Goal: Task Accomplishment & Management: Use online tool/utility

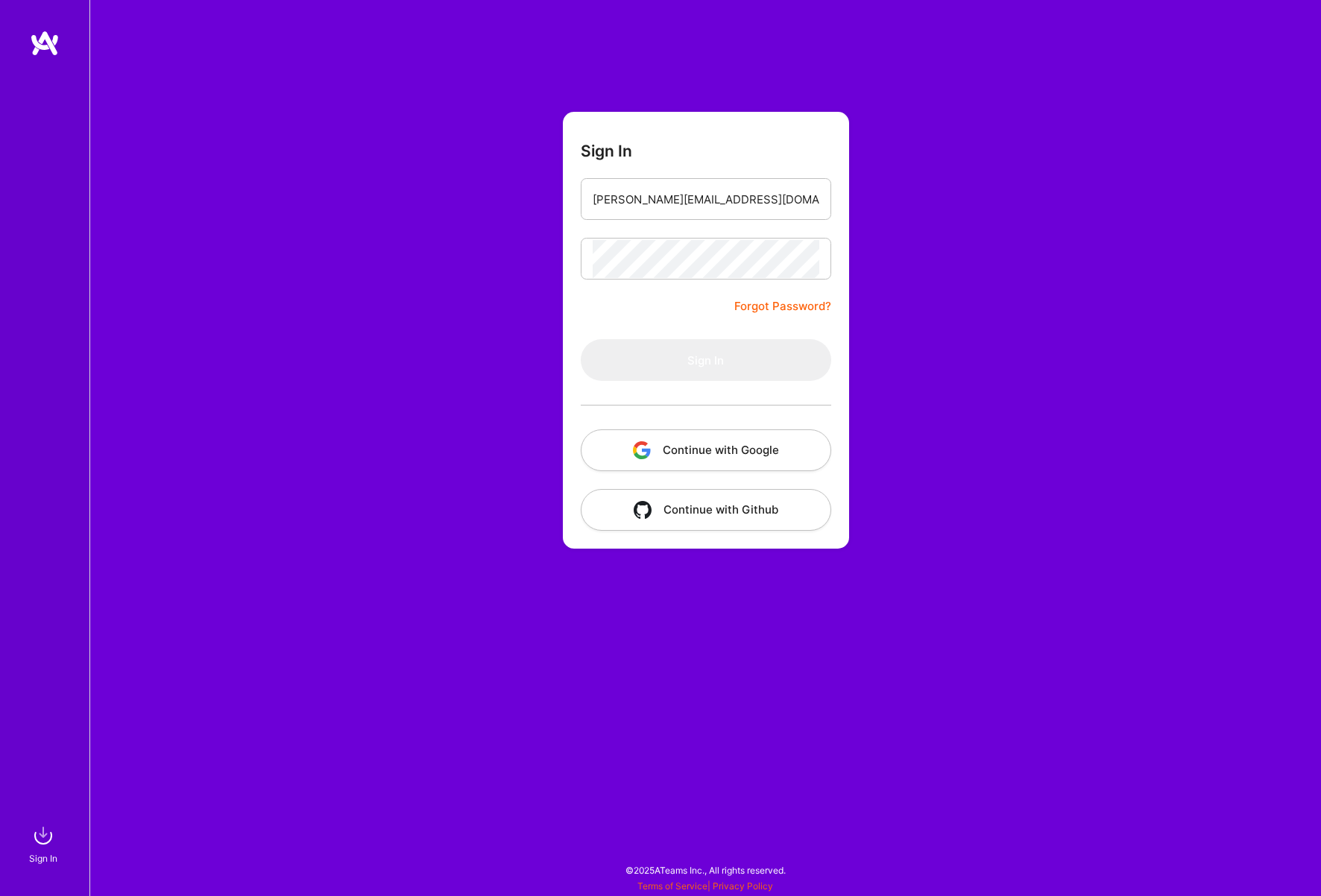
type input "[PERSON_NAME][EMAIL_ADDRESS][DOMAIN_NAME]"
click at [705, 360] on button "Sign In" at bounding box center [706, 359] width 250 height 42
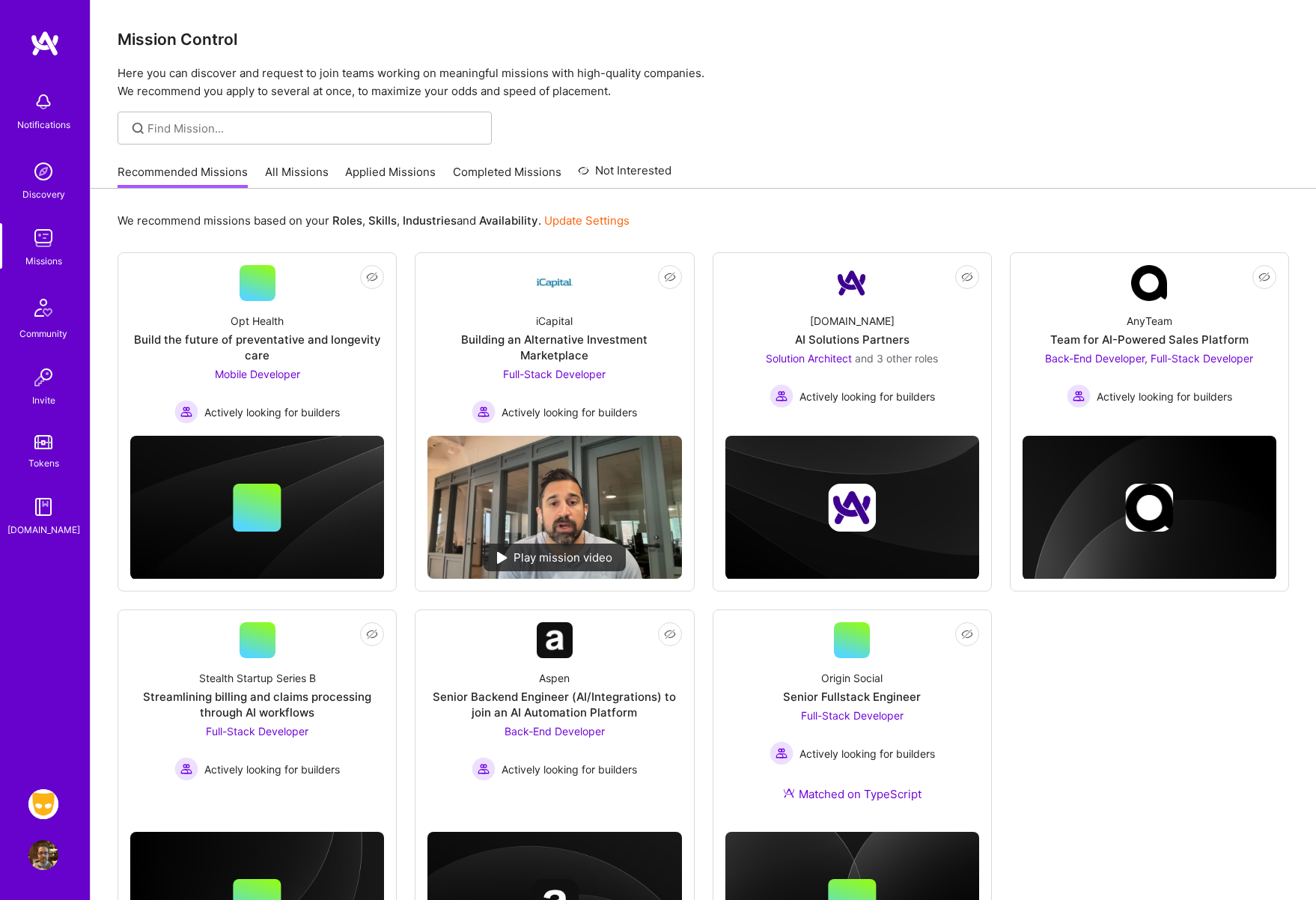
click at [46, 809] on img at bounding box center [43, 803] width 30 height 30
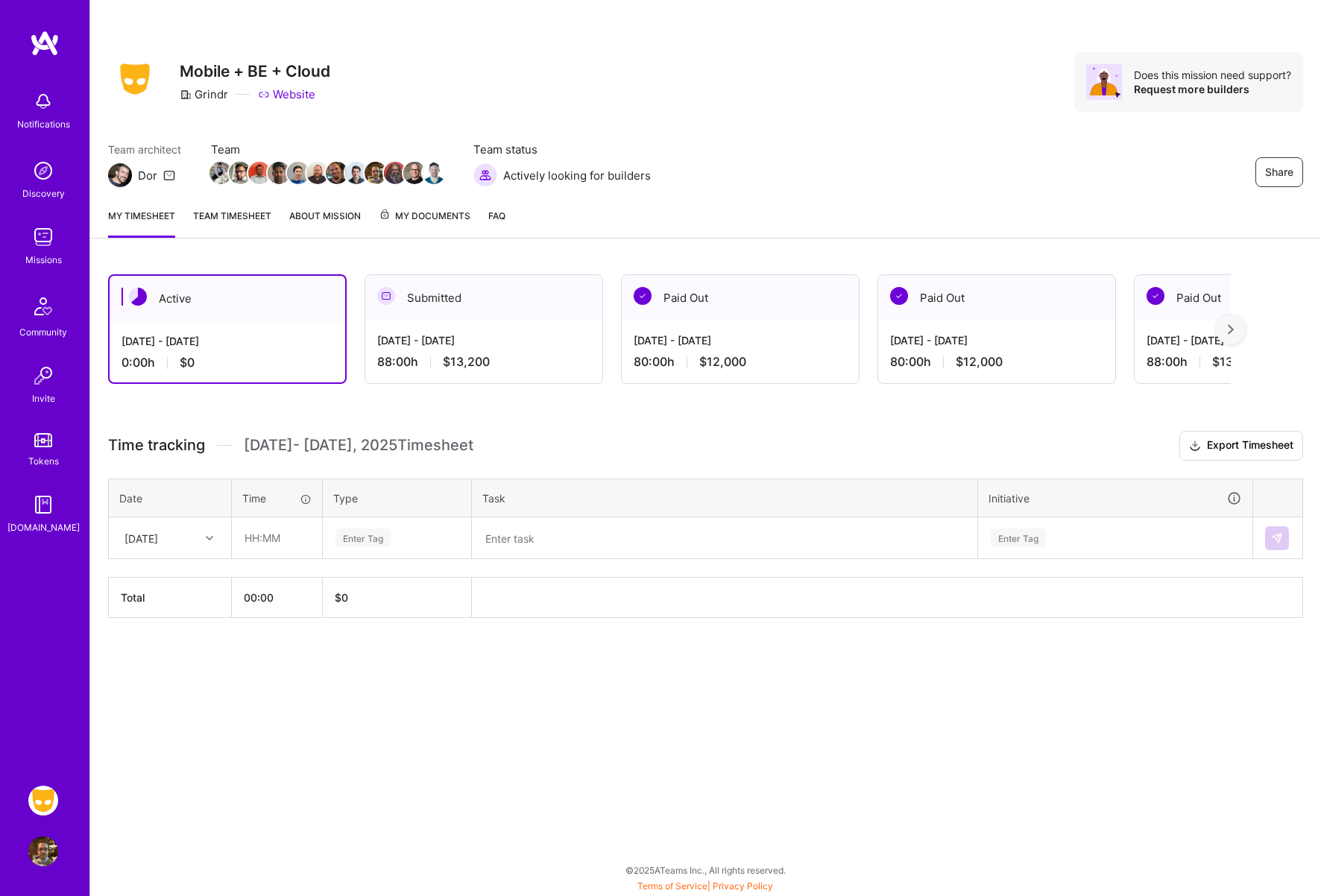
click at [209, 537] on icon at bounding box center [209, 538] width 8 height 8
click at [186, 578] on div "[DATE]" at bounding box center [170, 580] width 121 height 27
click at [274, 540] on input "text" at bounding box center [277, 537] width 89 height 39
type input "08:00"
click at [364, 538] on div "Enter Tag" at bounding box center [363, 537] width 55 height 23
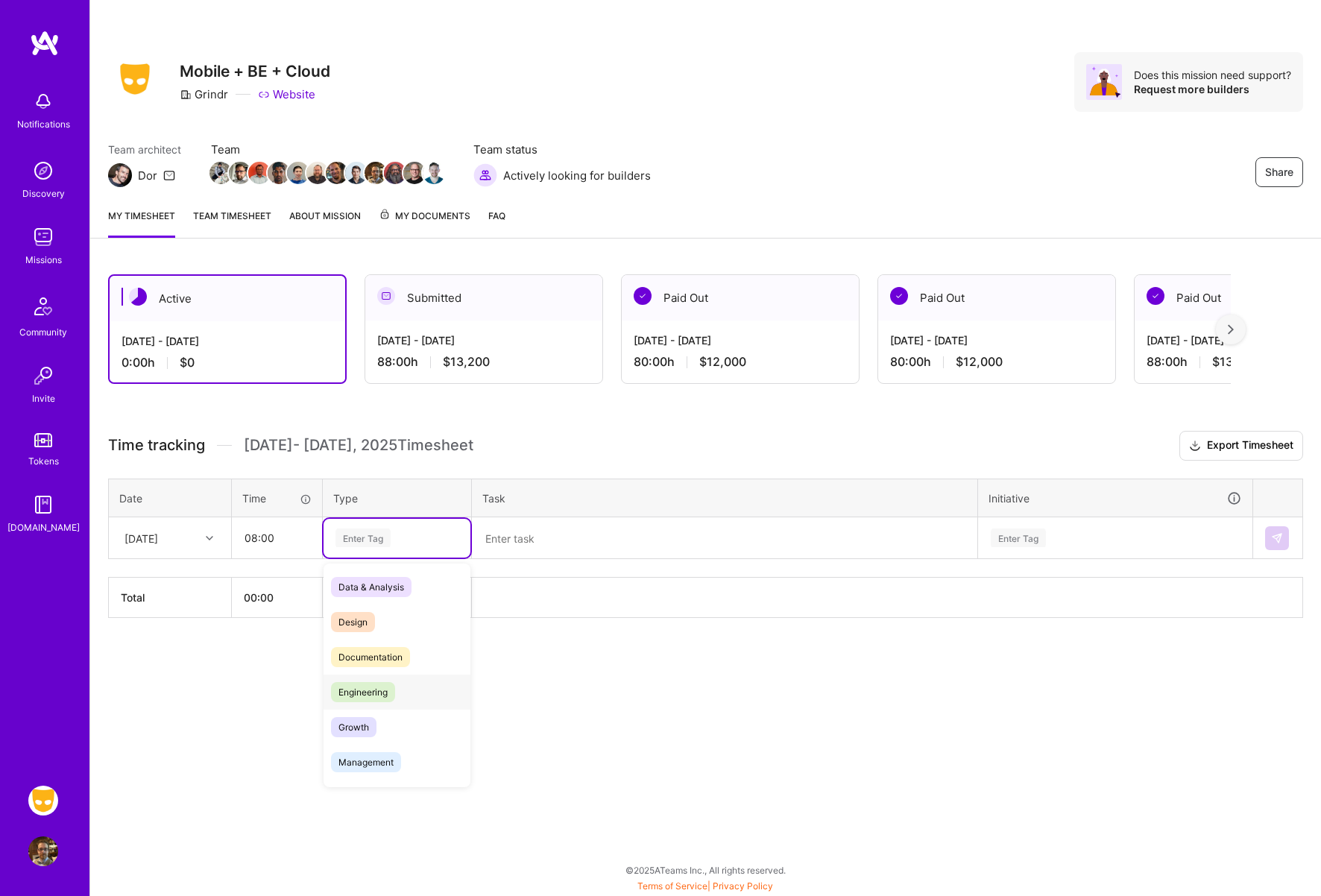
click at [374, 691] on span "Engineering" at bounding box center [363, 692] width 64 height 20
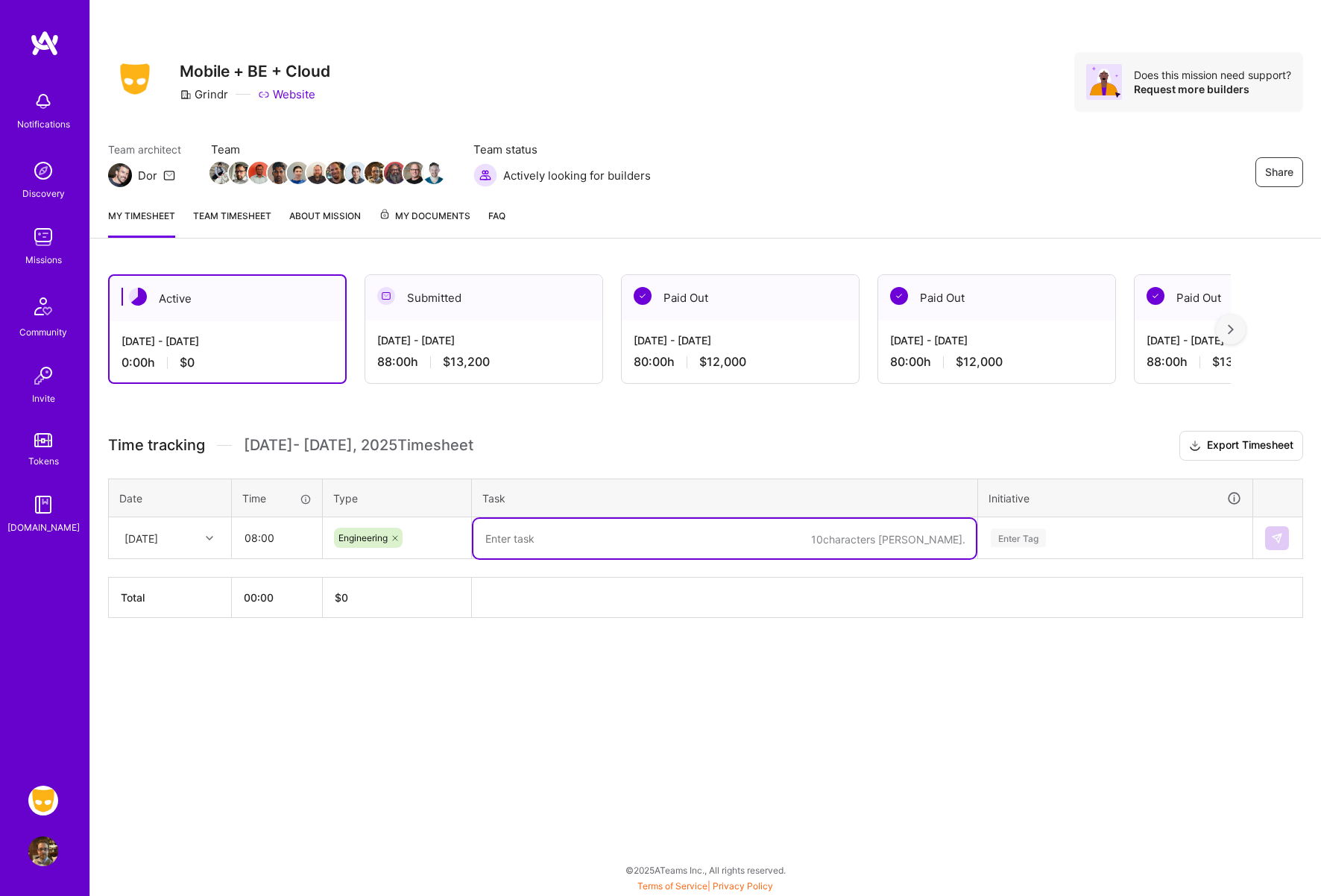
click at [520, 537] on textarea at bounding box center [724, 538] width 502 height 39
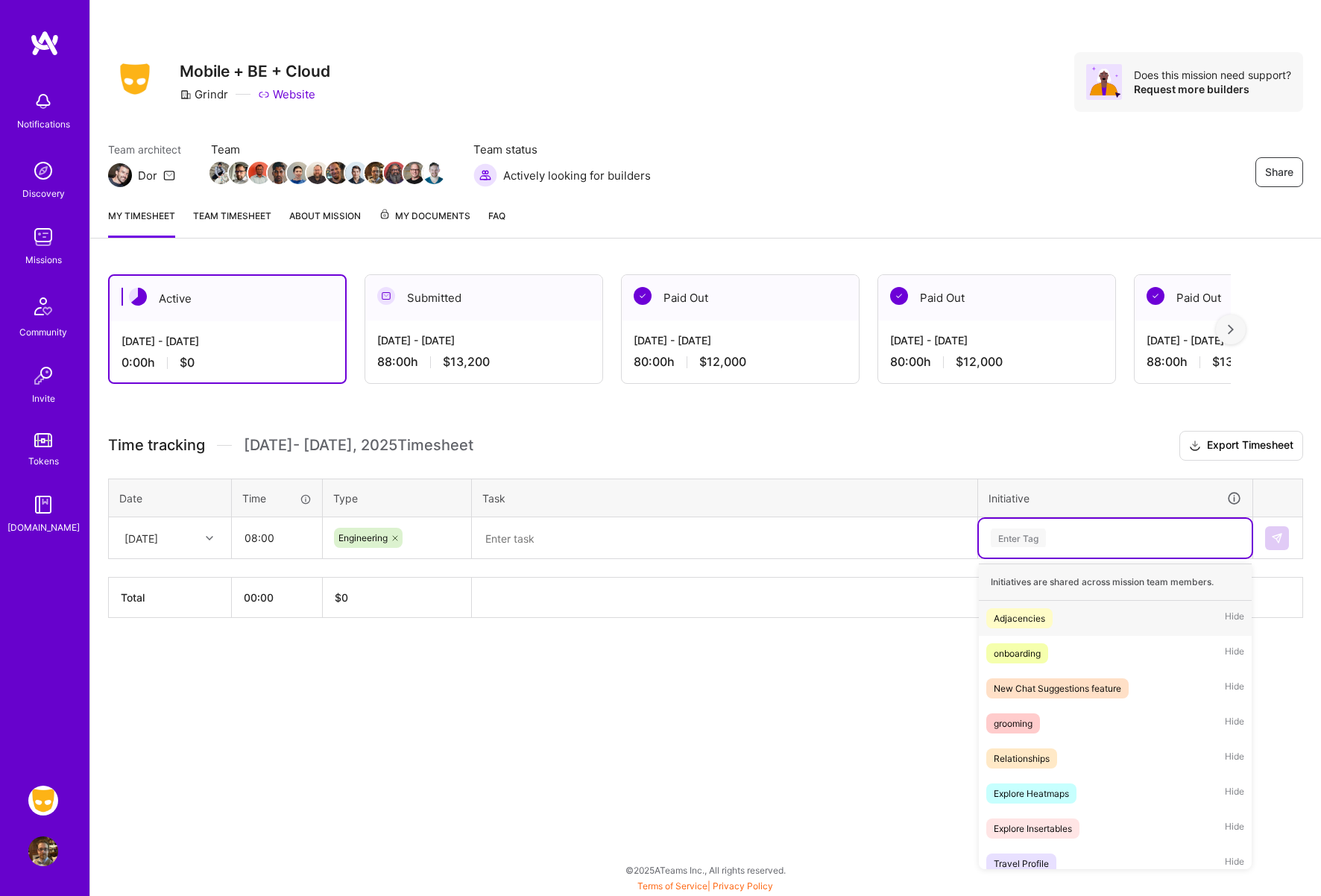
click at [1025, 535] on div "Enter Tag" at bounding box center [1018, 537] width 55 height 23
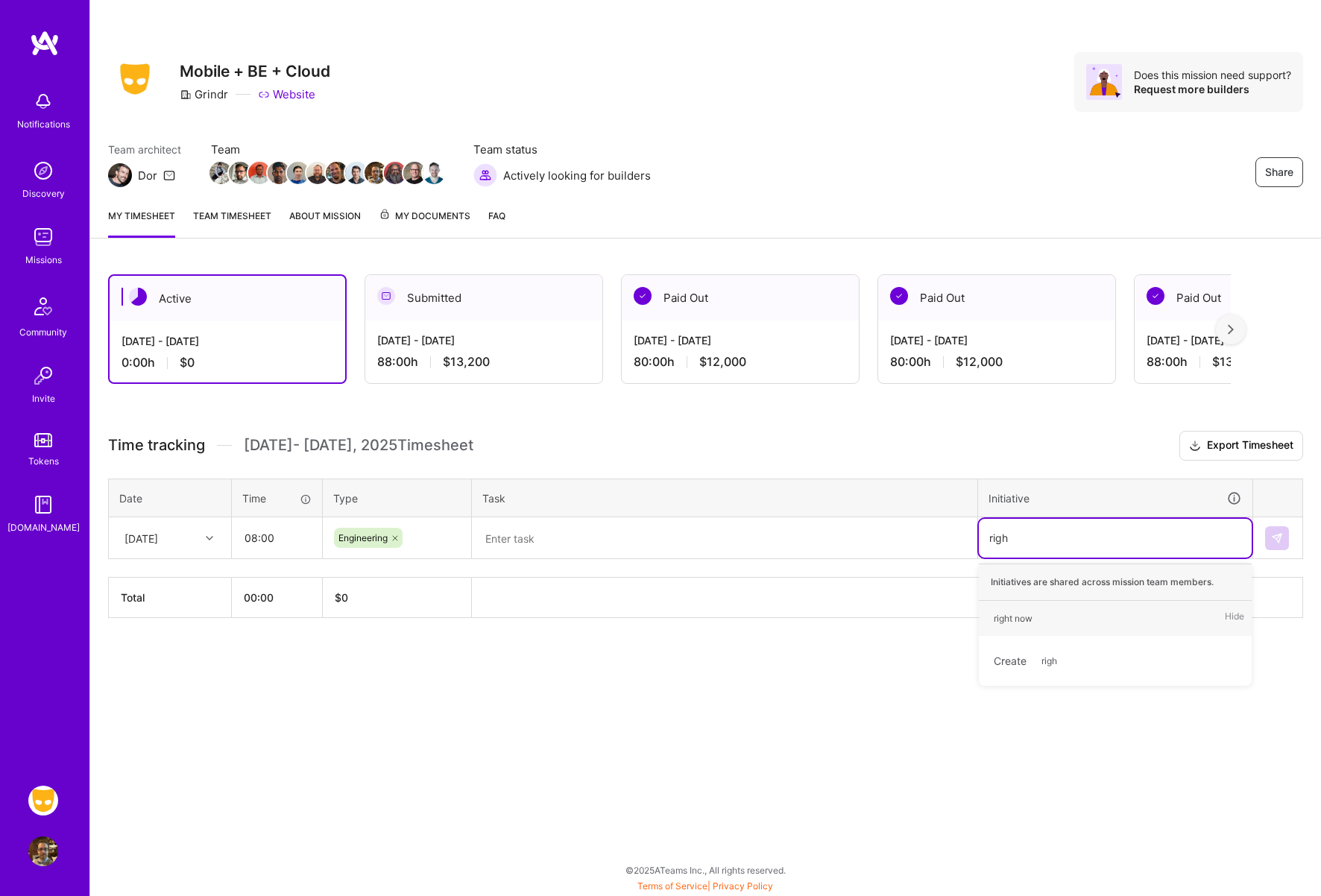
type input "right"
click at [1007, 622] on div "right now" at bounding box center [1013, 618] width 39 height 16
click at [559, 537] on textarea at bounding box center [724, 538] width 502 height 39
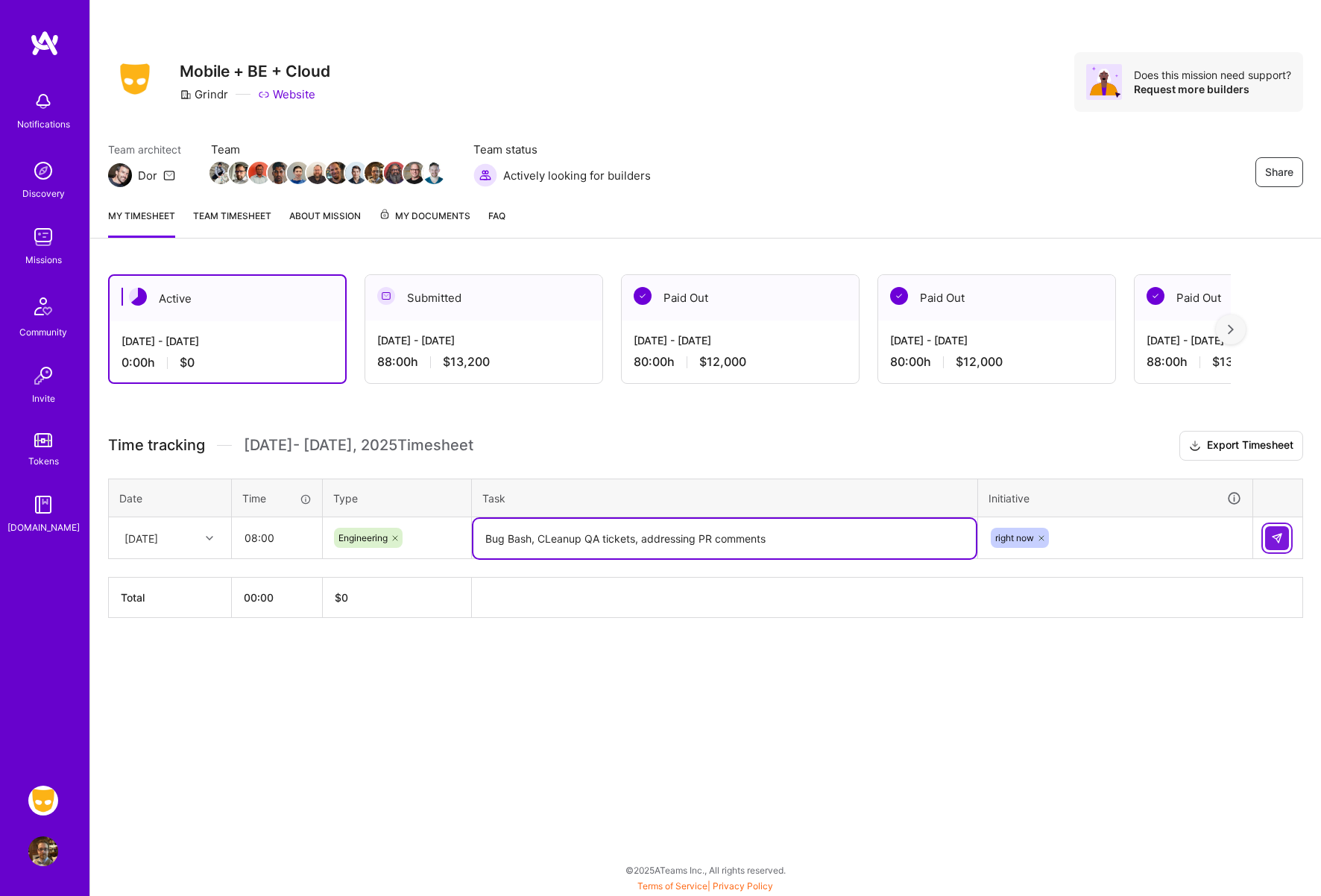
type textarea "Bug Bash, CLeanup QA tickets, addressing PR comments"
click at [1286, 540] on button at bounding box center [1276, 537] width 23 height 23
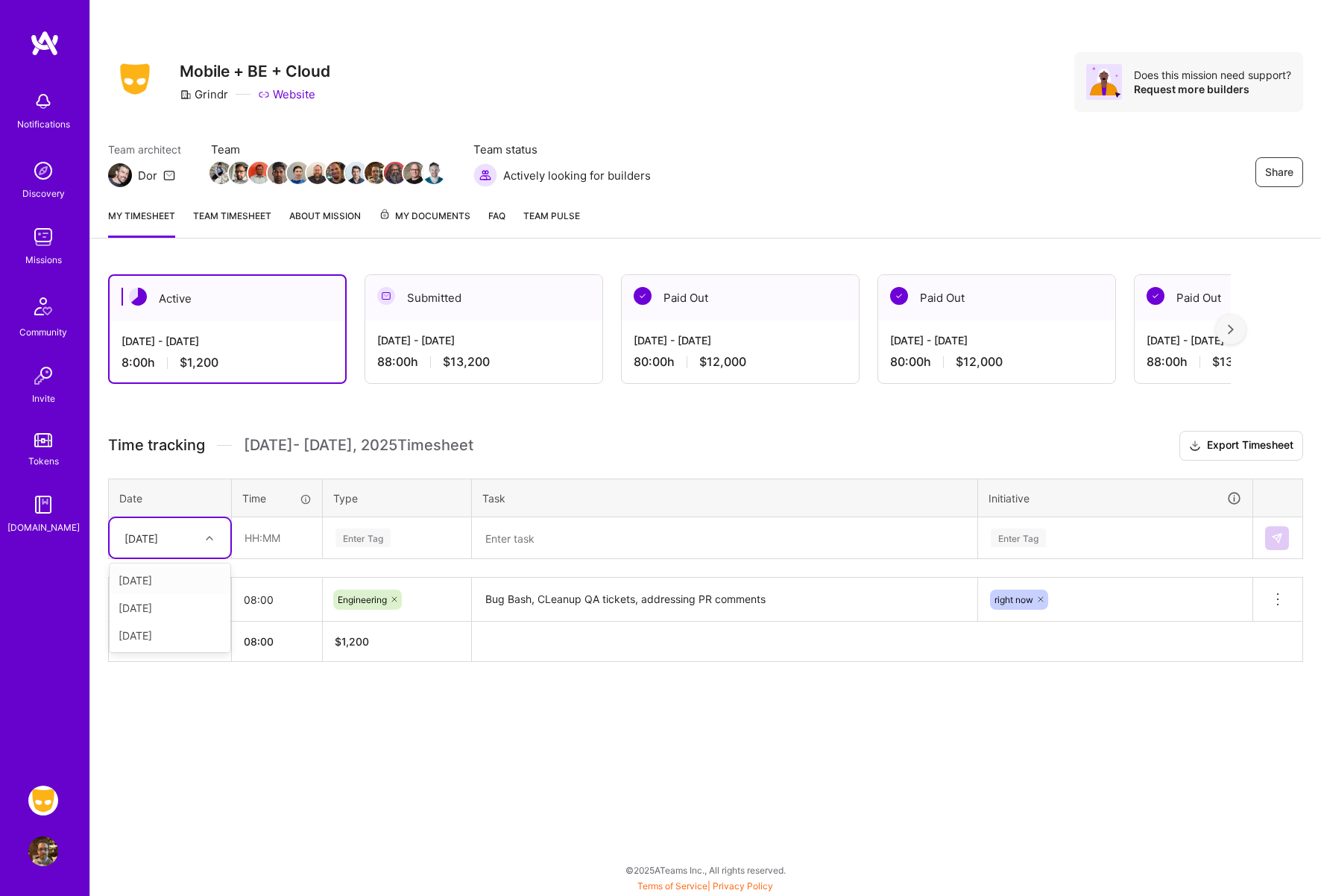
click at [219, 535] on div at bounding box center [211, 538] width 23 height 20
click at [162, 589] on div "[DATE]" at bounding box center [170, 580] width 121 height 27
click at [272, 546] on input "text" at bounding box center [277, 537] width 89 height 39
type input "08:00"
click at [360, 540] on div "Enter Tag" at bounding box center [363, 537] width 55 height 23
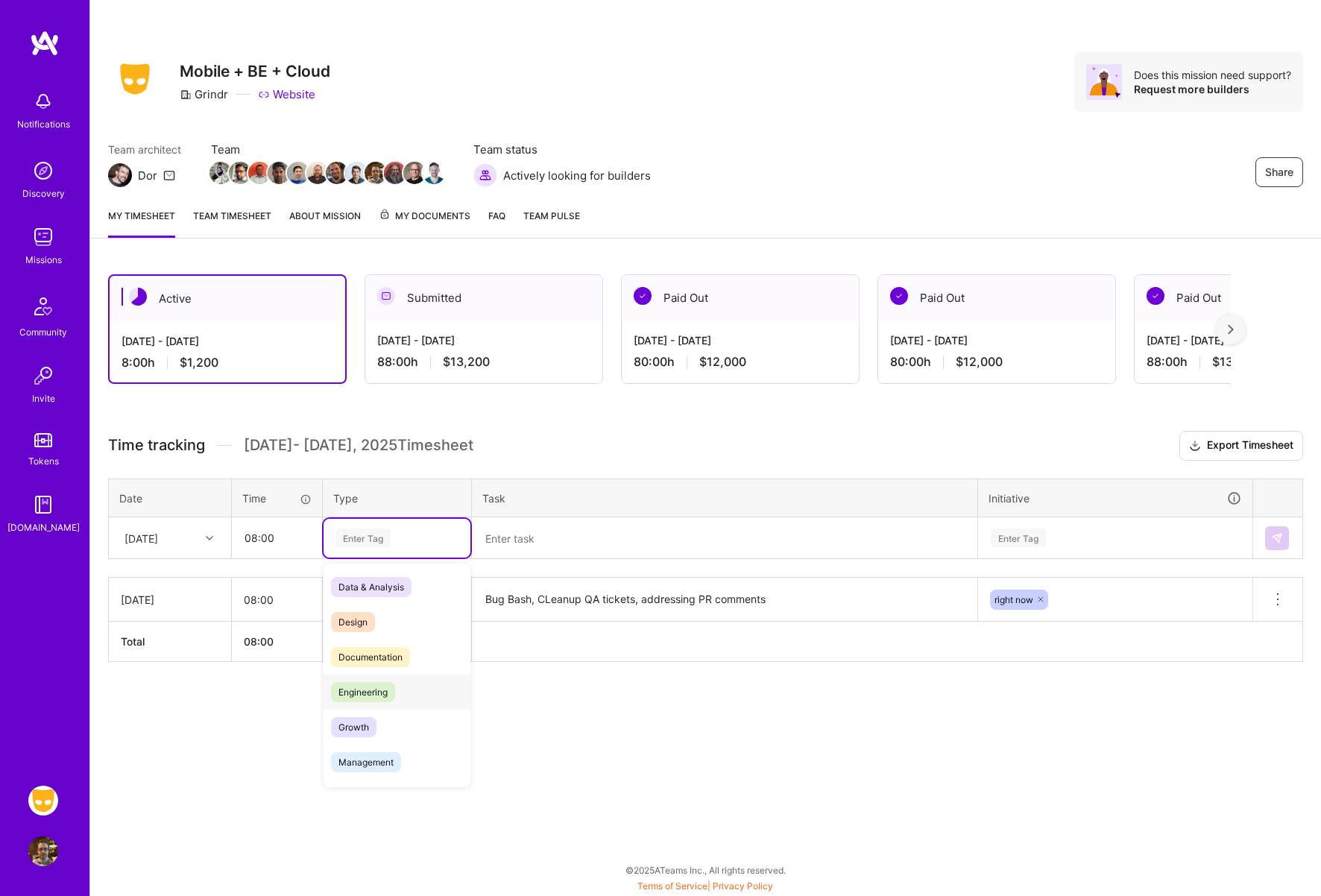
click at [370, 691] on span "Engineering" at bounding box center [363, 692] width 64 height 20
click at [543, 540] on textarea at bounding box center [724, 538] width 502 height 39
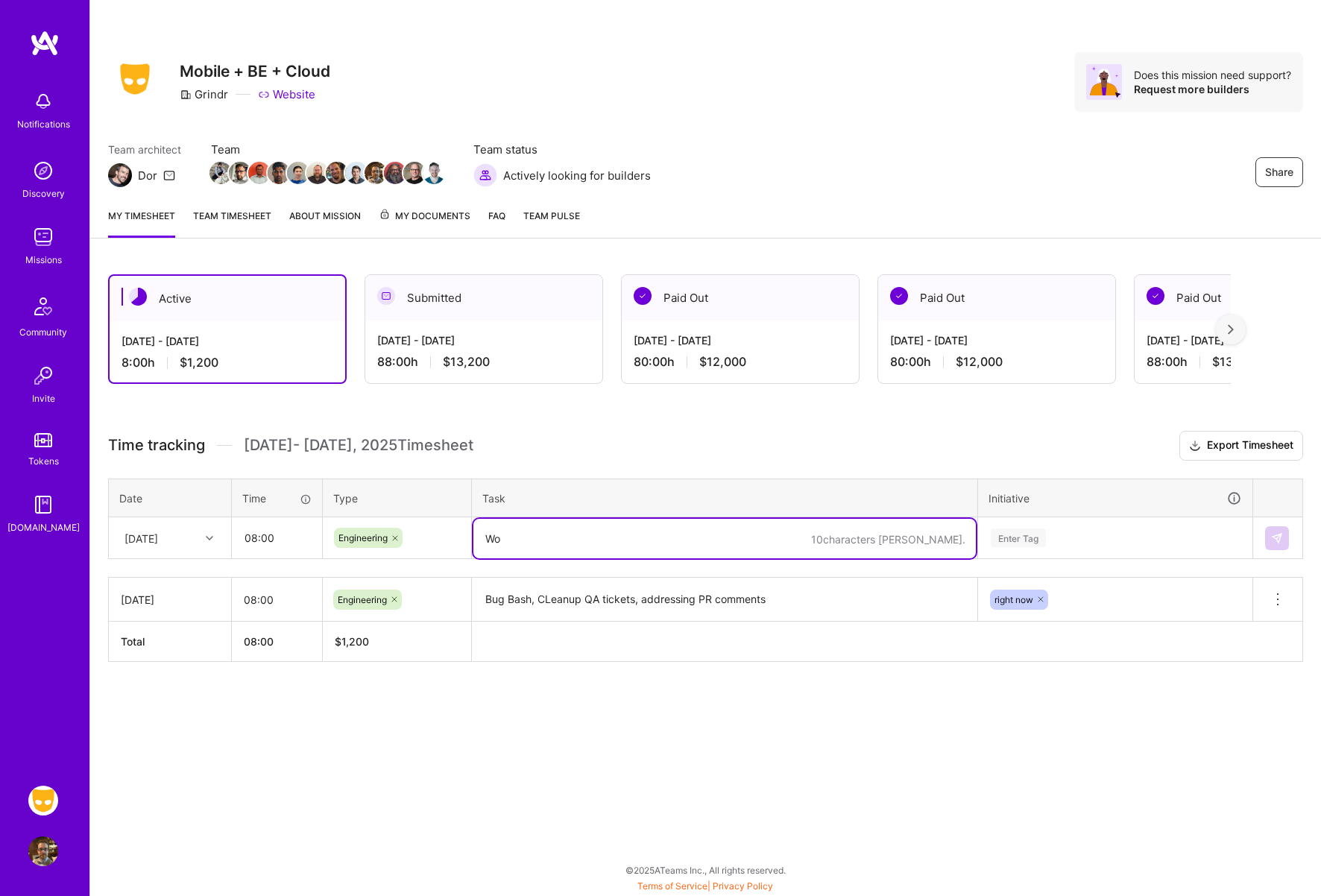
type textarea "W"
type textarea "working on full-screen image preview and new circular cropping functionality"
click at [1017, 544] on div "Enter Tag" at bounding box center [1018, 537] width 55 height 23
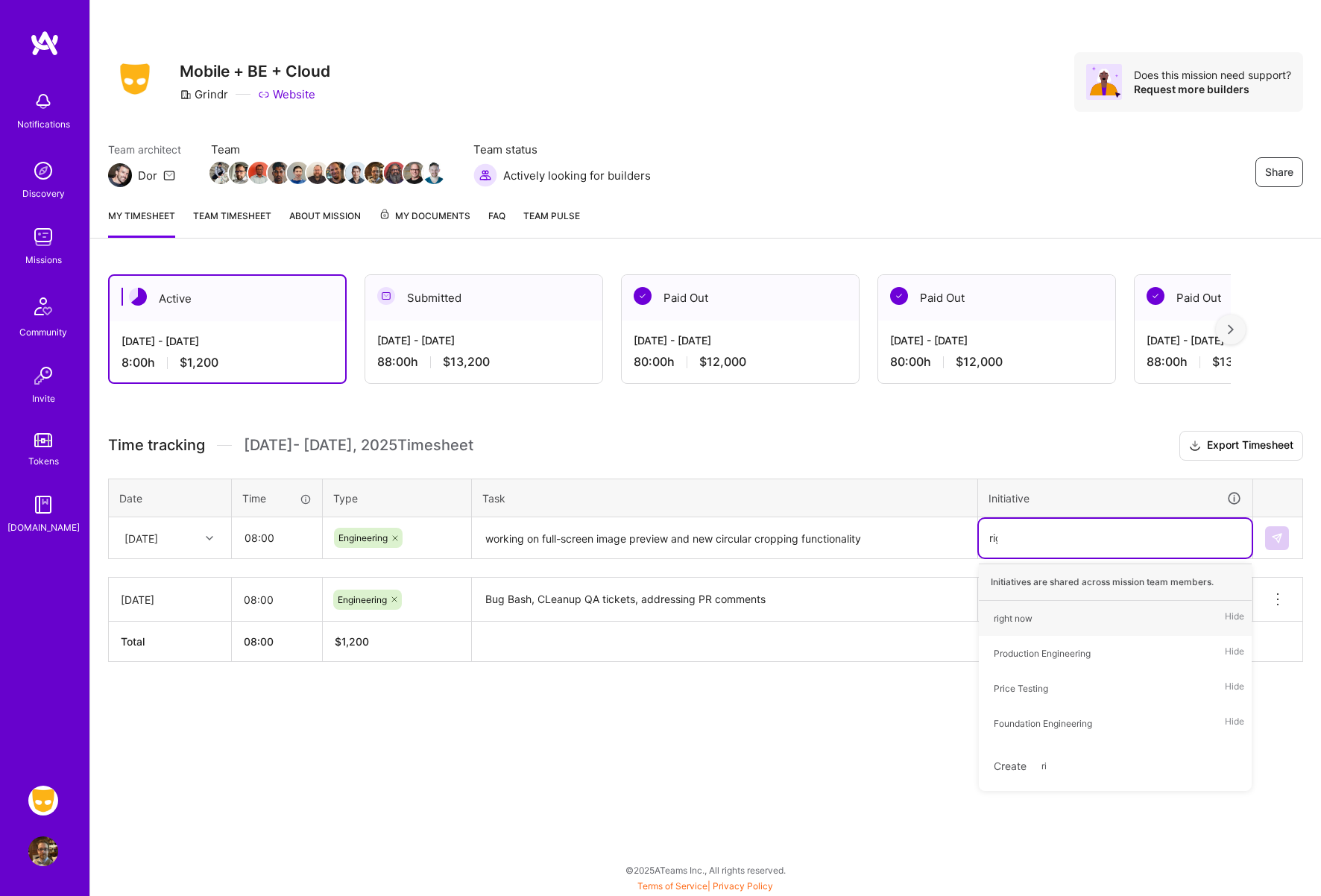
type input "righ"
click at [1017, 613] on div "right now" at bounding box center [1013, 618] width 39 height 16
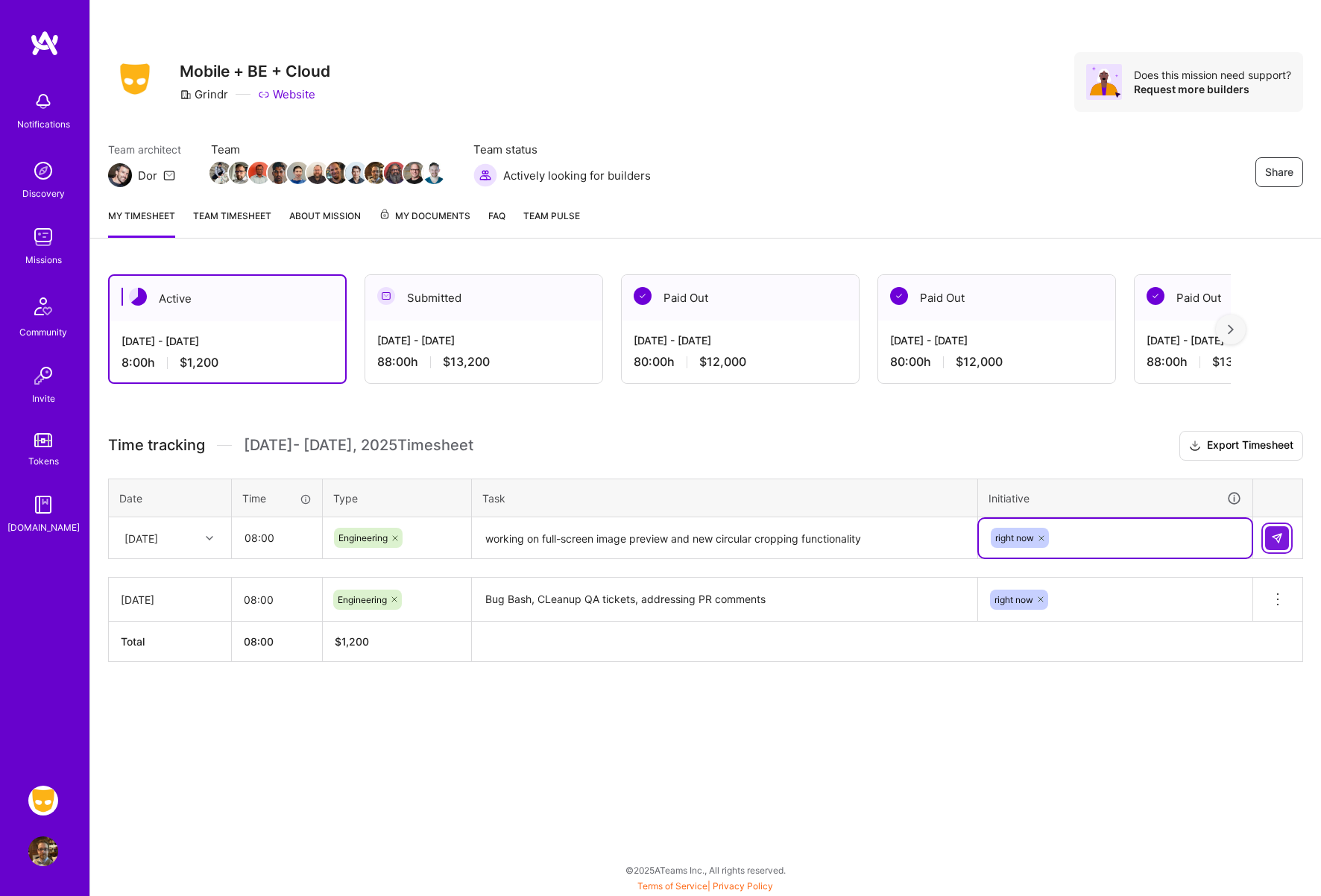
click at [1277, 539] on img at bounding box center [1277, 538] width 12 height 12
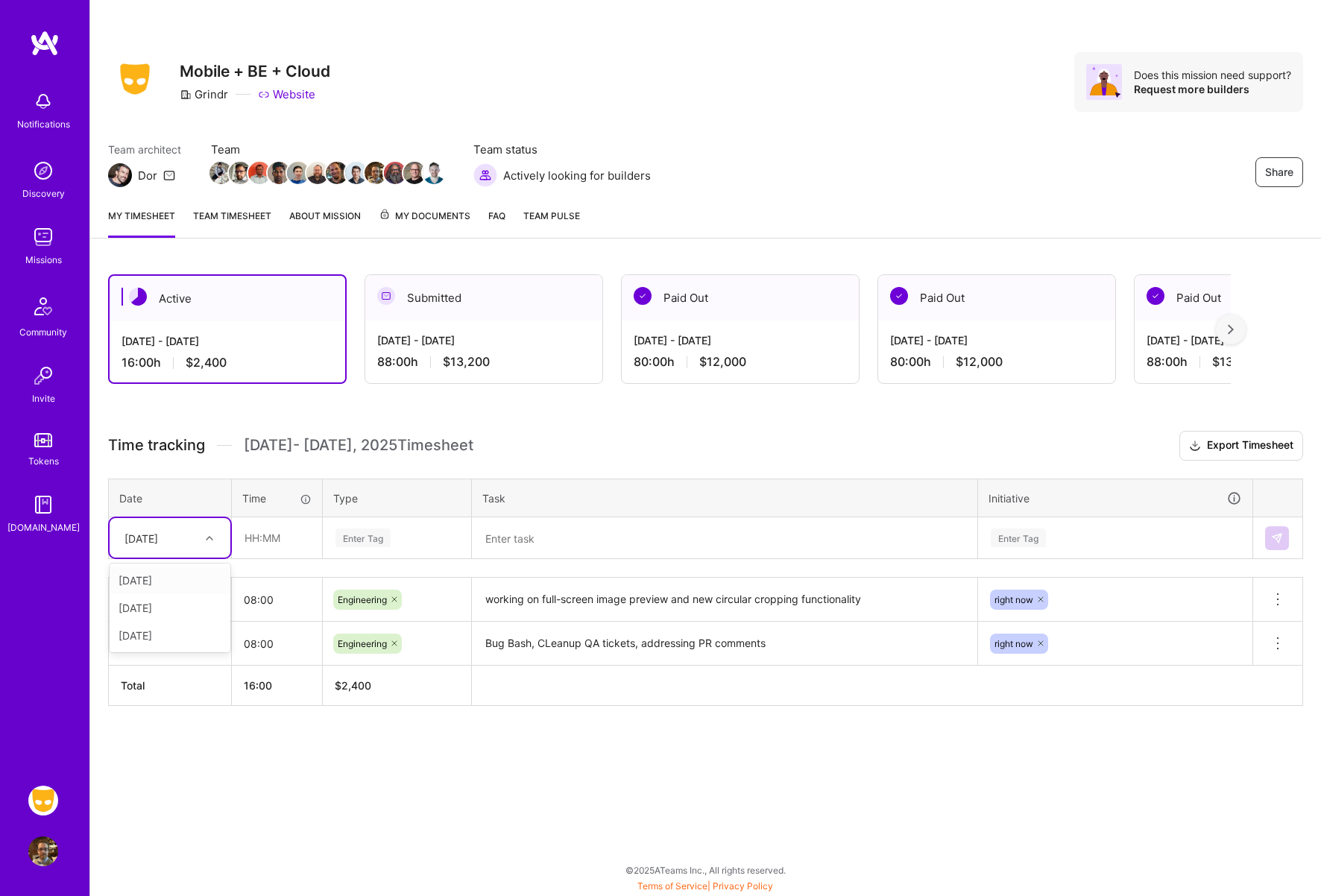
click at [205, 539] on div at bounding box center [211, 538] width 23 height 20
click at [161, 605] on div "[DATE]" at bounding box center [170, 608] width 121 height 27
click at [266, 541] on input "text" at bounding box center [277, 537] width 89 height 39
type input "08:00"
click at [348, 539] on div "Enter Tag" at bounding box center [363, 537] width 55 height 23
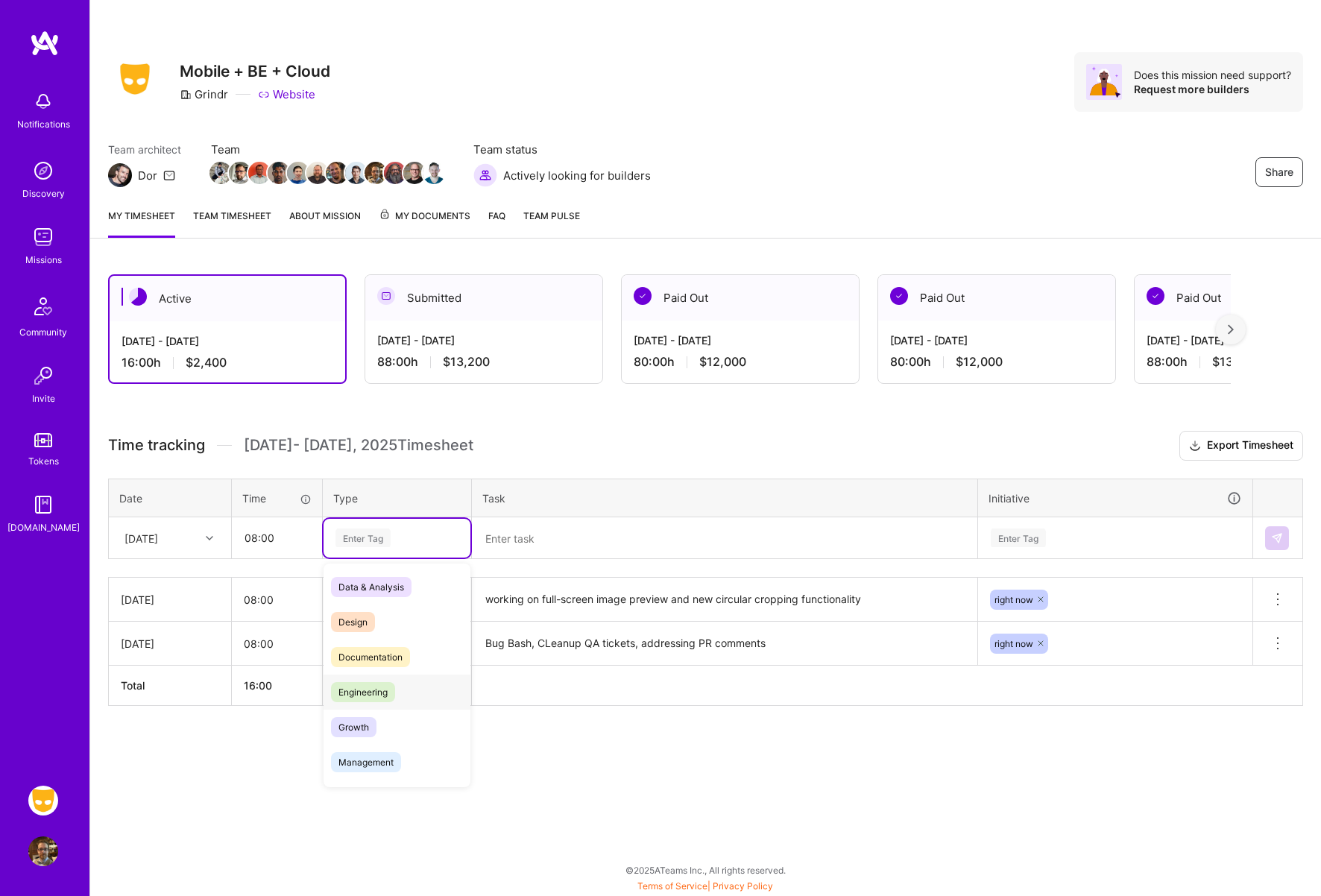
click at [380, 685] on span "Engineering" at bounding box center [363, 692] width 64 height 20
click at [572, 553] on textarea at bounding box center [724, 538] width 502 height 39
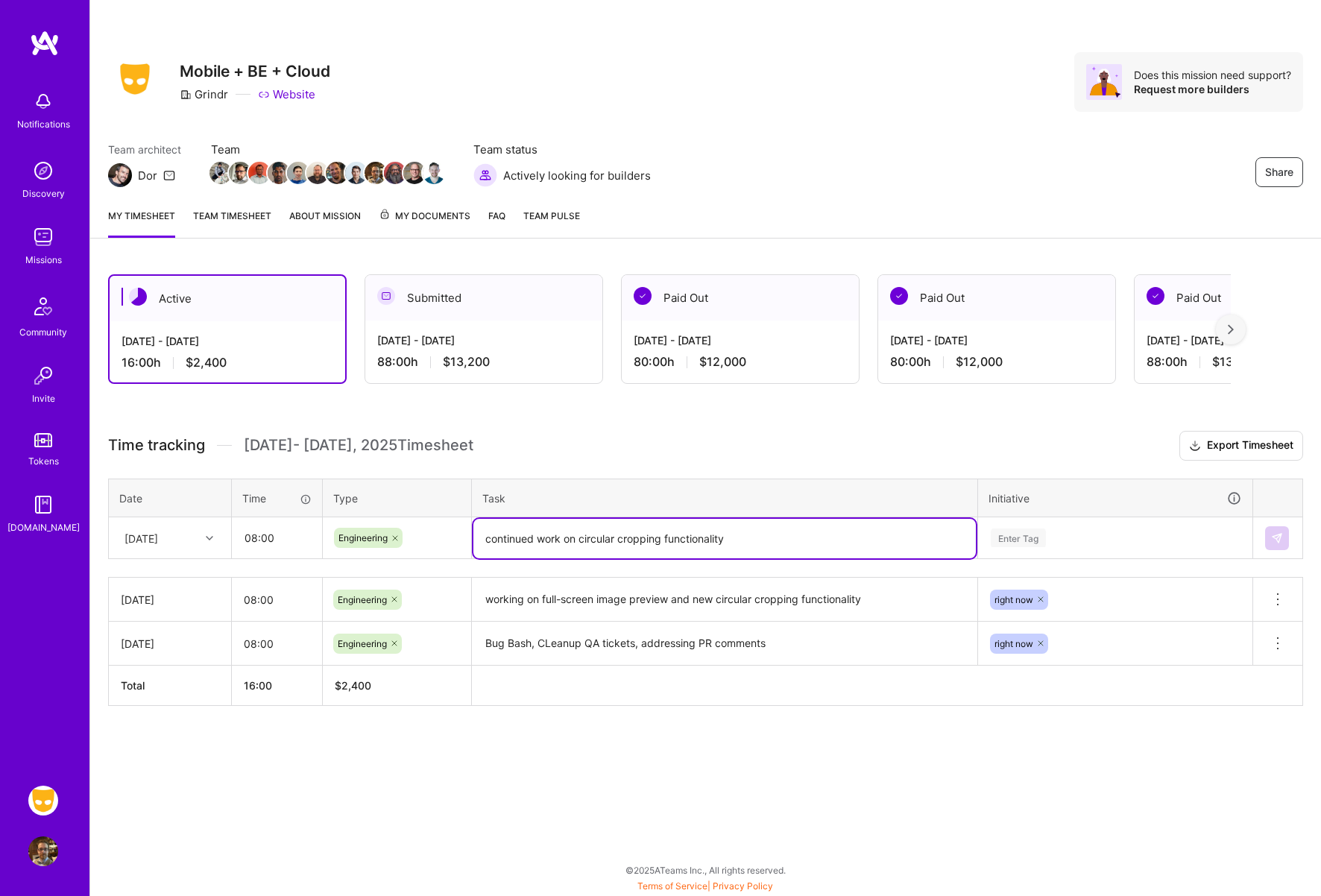
type textarea "continued work on circular cropping functionality"
click at [1029, 535] on div "Enter Tag" at bounding box center [1018, 537] width 55 height 23
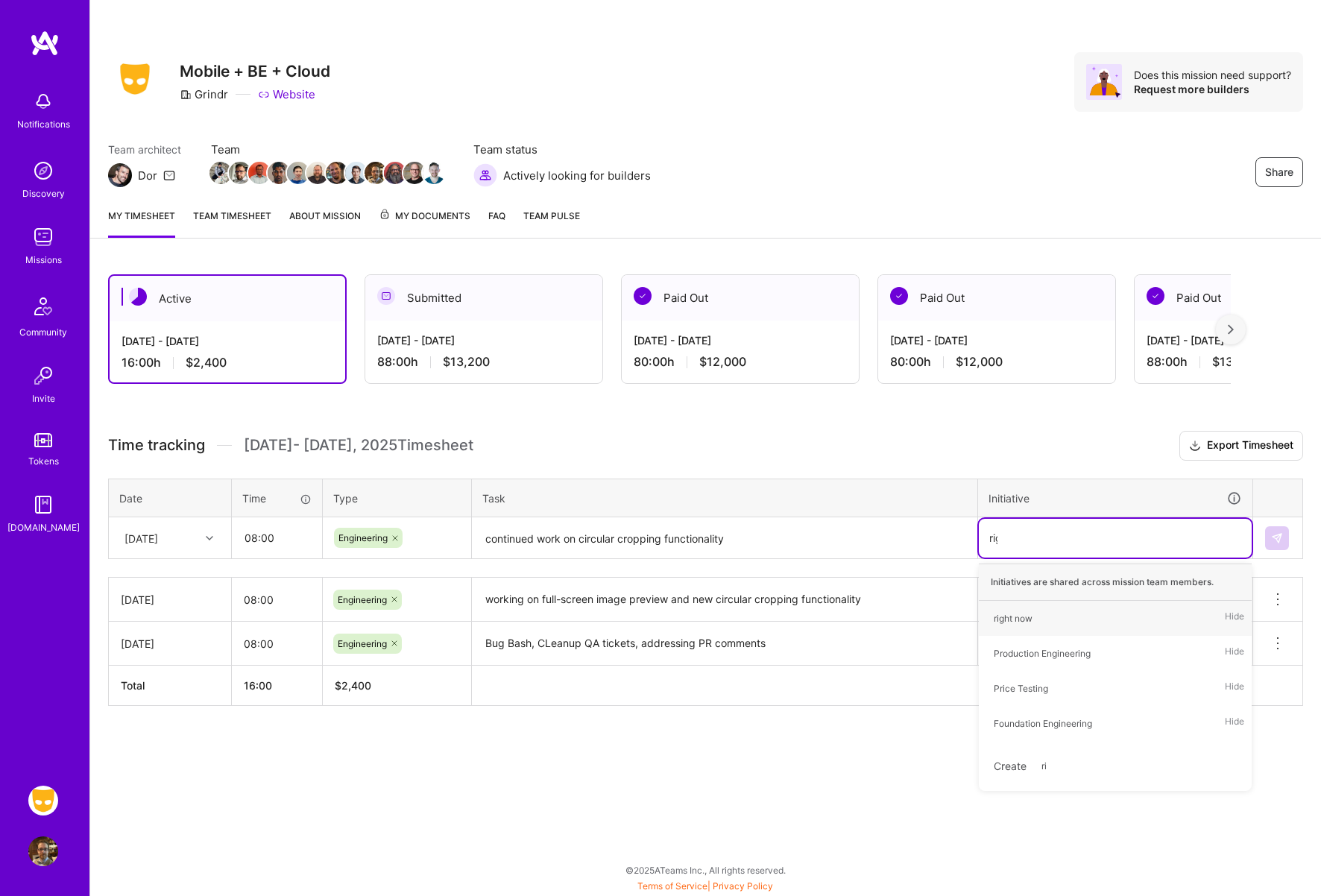
type input "right"
click at [1013, 615] on div "right now" at bounding box center [1013, 618] width 39 height 16
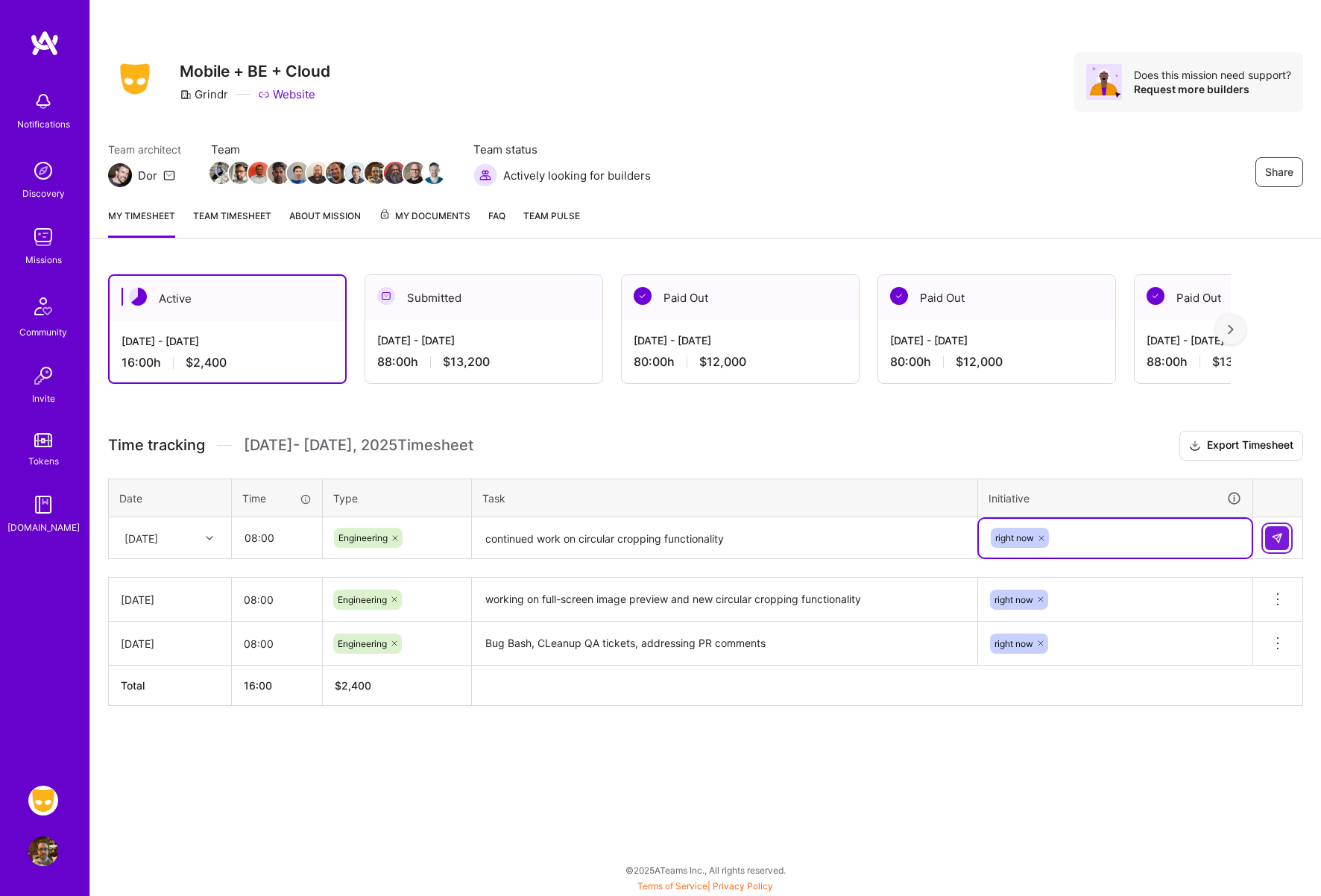
click at [1272, 540] on img at bounding box center [1277, 538] width 12 height 12
